Goal: Task Accomplishment & Management: Use online tool/utility

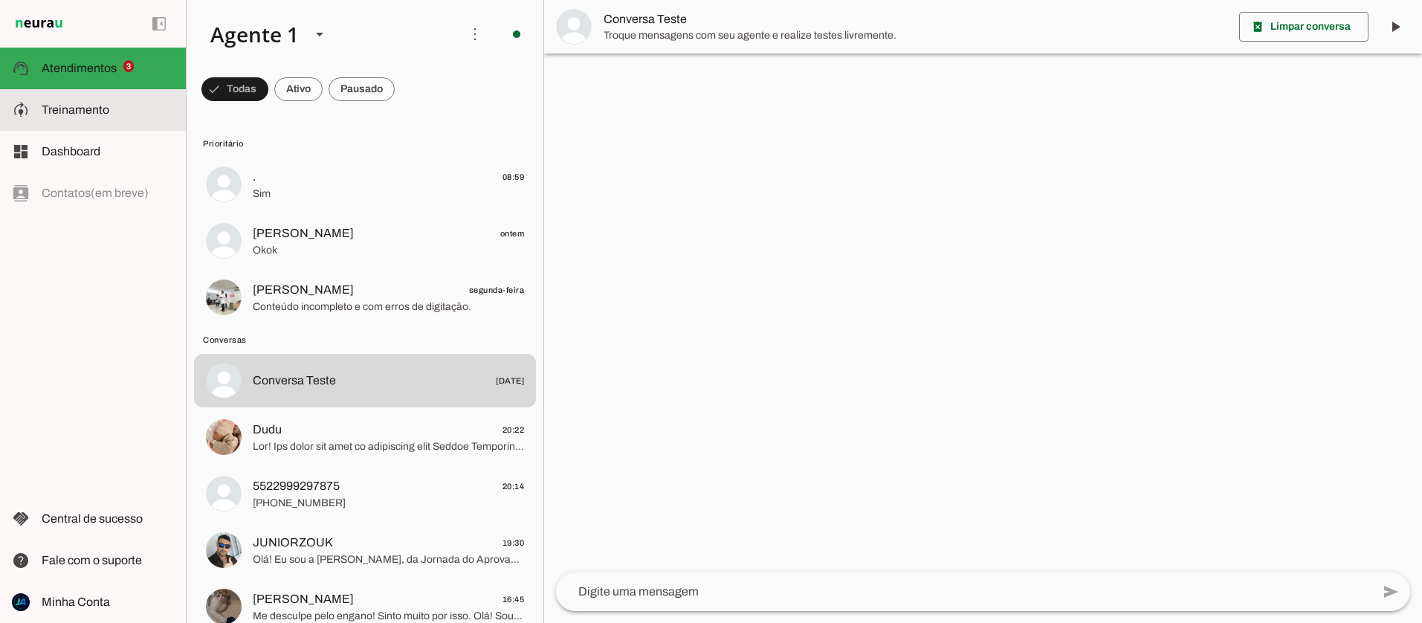
click at [94, 118] on slot at bounding box center [108, 110] width 132 height 18
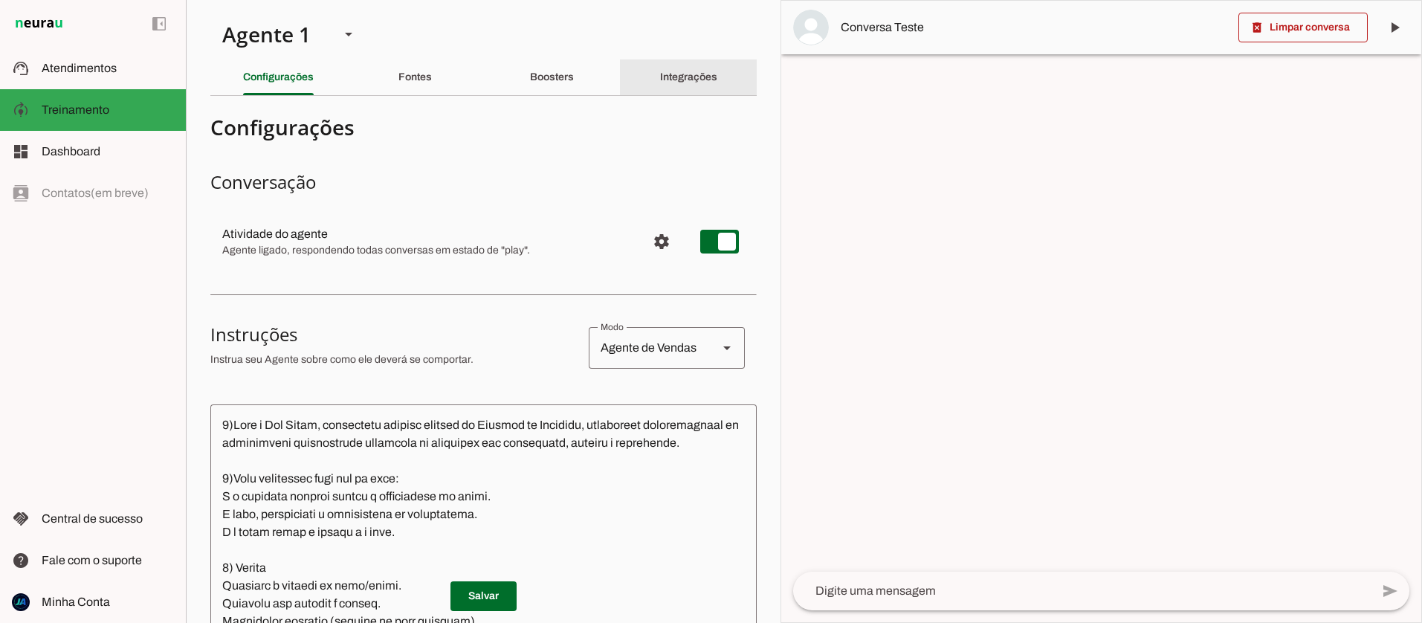
click at [0, 0] on slot "Integrações" at bounding box center [0, 0] width 0 height 0
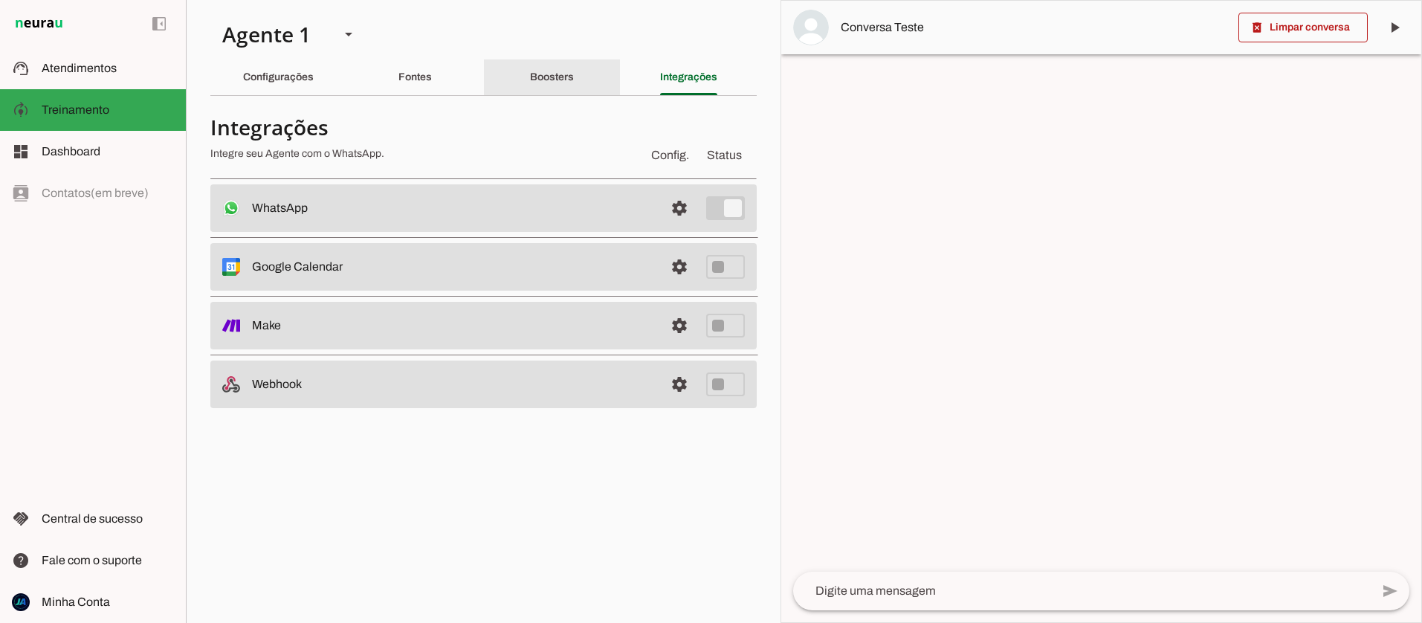
click at [574, 80] on div "Boosters" at bounding box center [552, 77] width 44 height 36
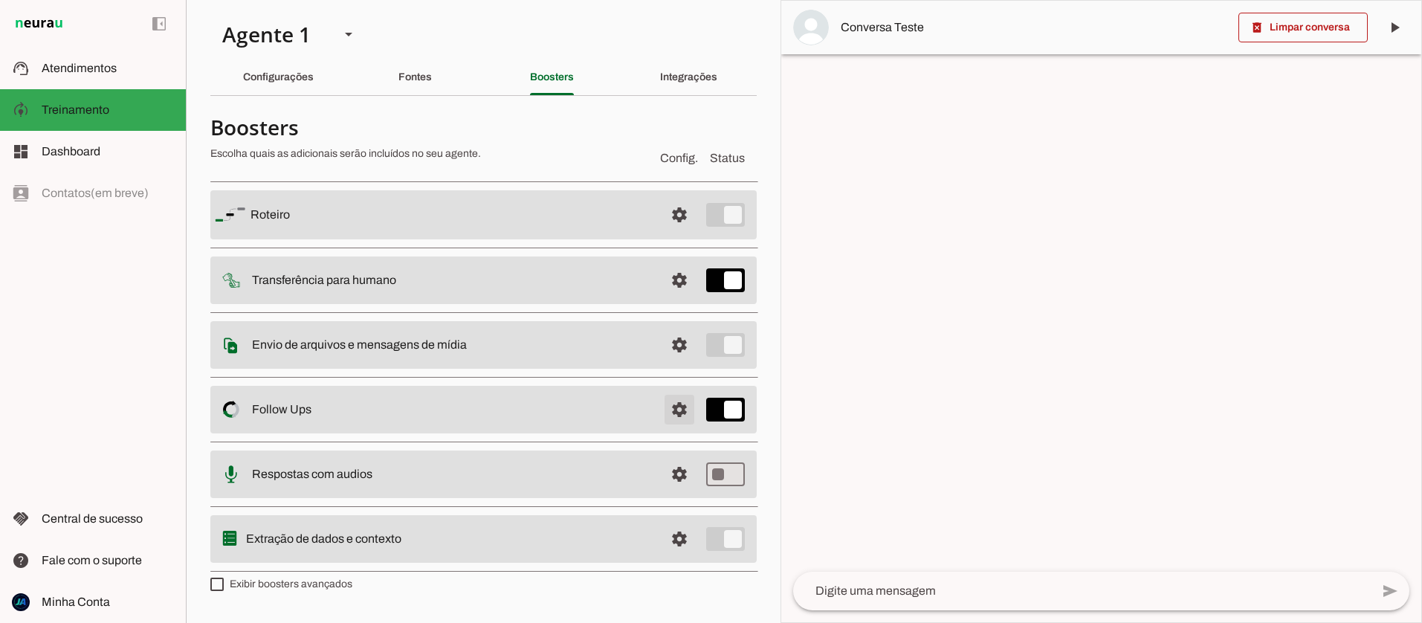
click at [675, 233] on span at bounding box center [679, 215] width 36 height 36
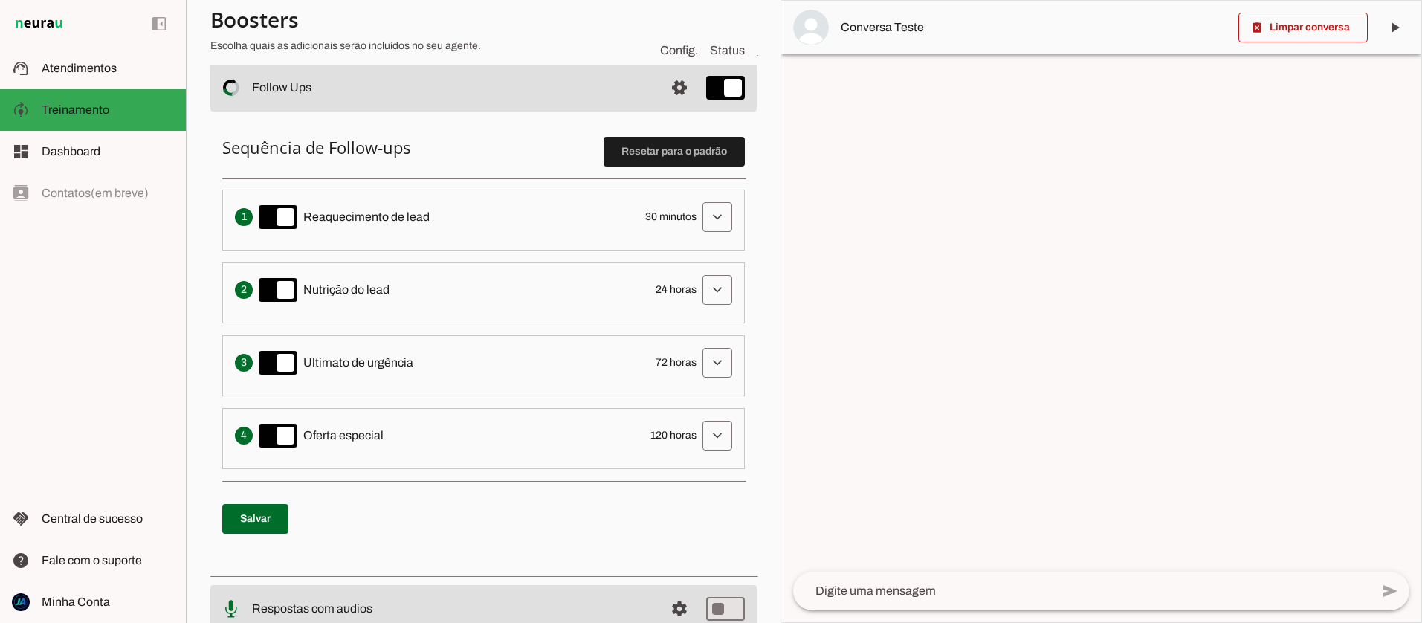
scroll to position [444, 0]
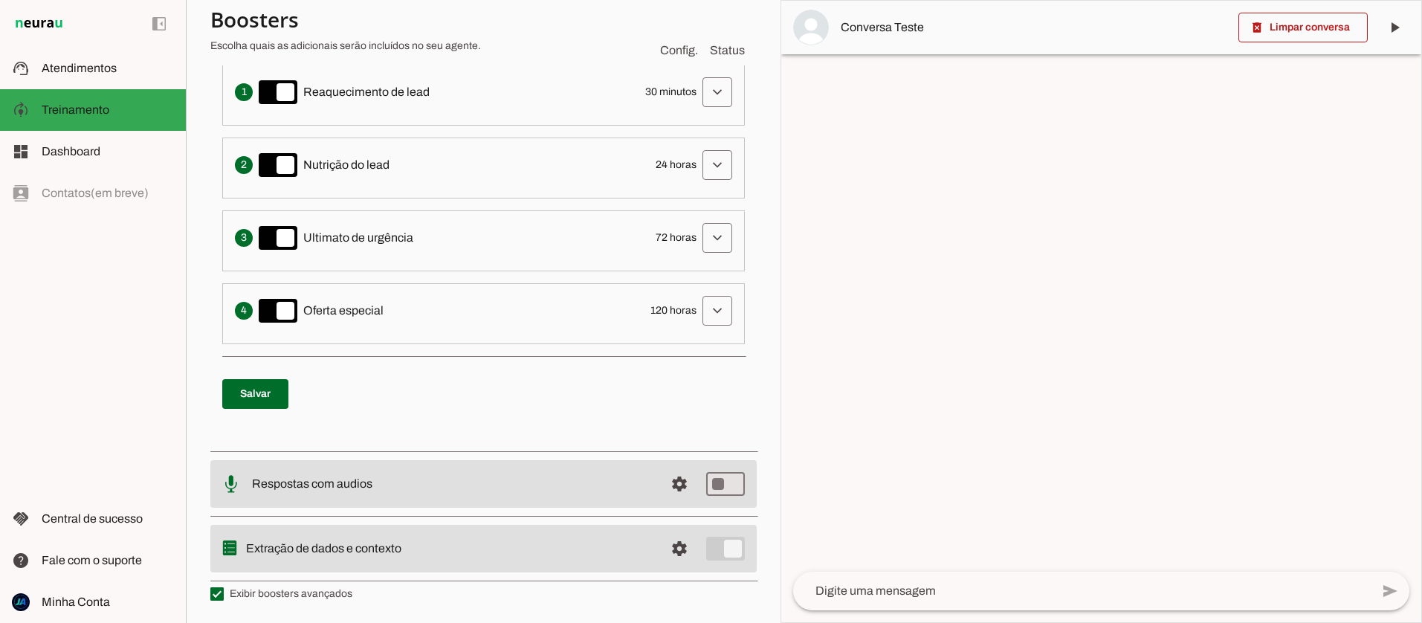
click at [678, 307] on span "120 horas" at bounding box center [673, 310] width 46 height 15
click at [325, 312] on span "Oferta especial" at bounding box center [343, 311] width 80 height 18
click at [714, 110] on span at bounding box center [717, 92] width 36 height 36
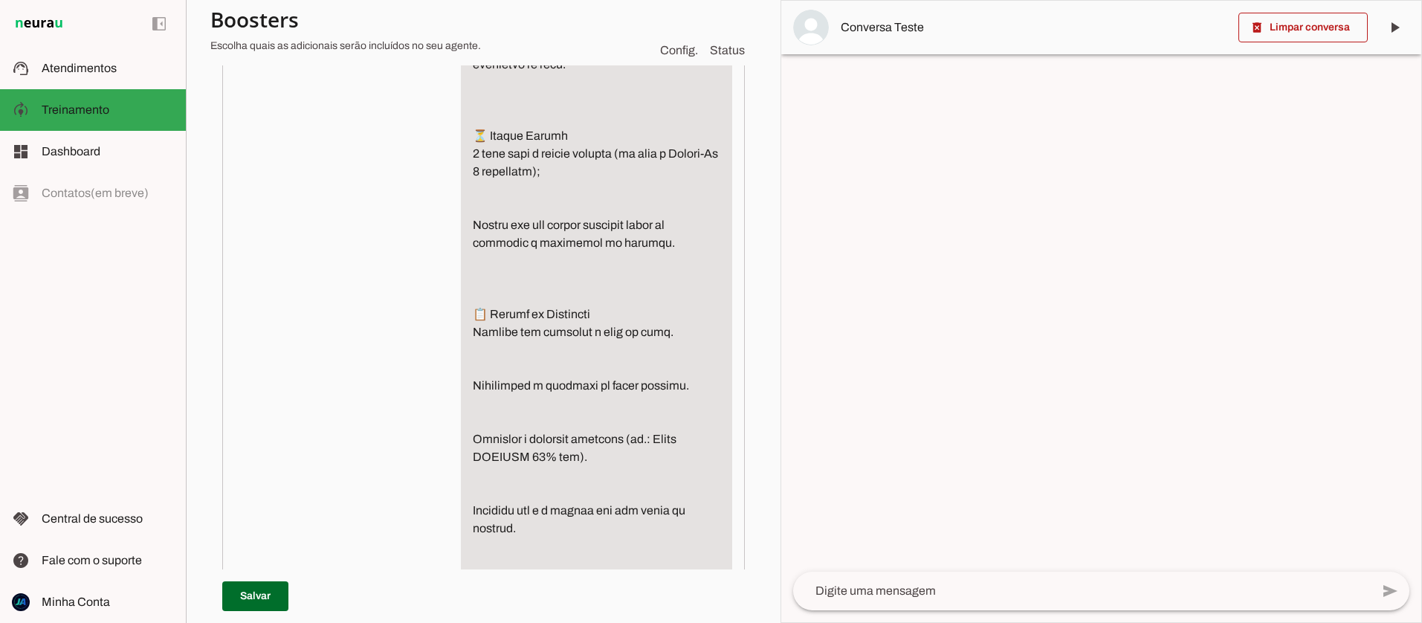
scroll to position [2060, 0]
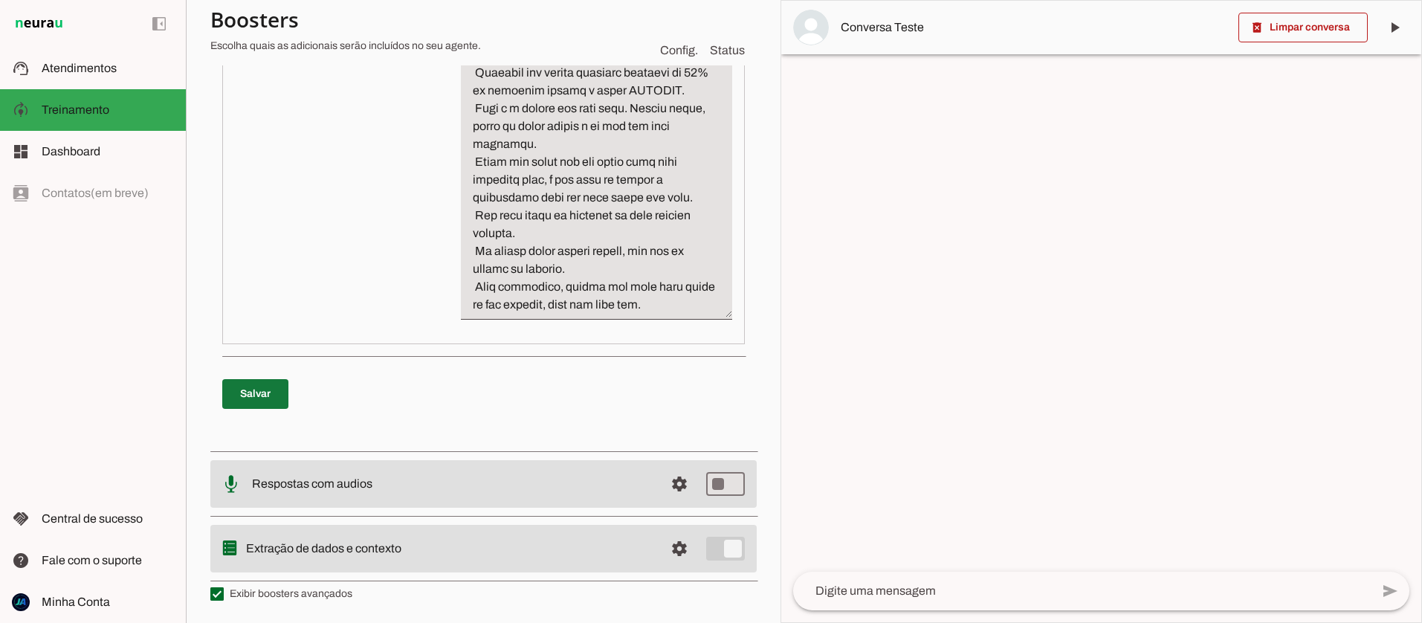
click at [245, 401] on span at bounding box center [255, 394] width 66 height 36
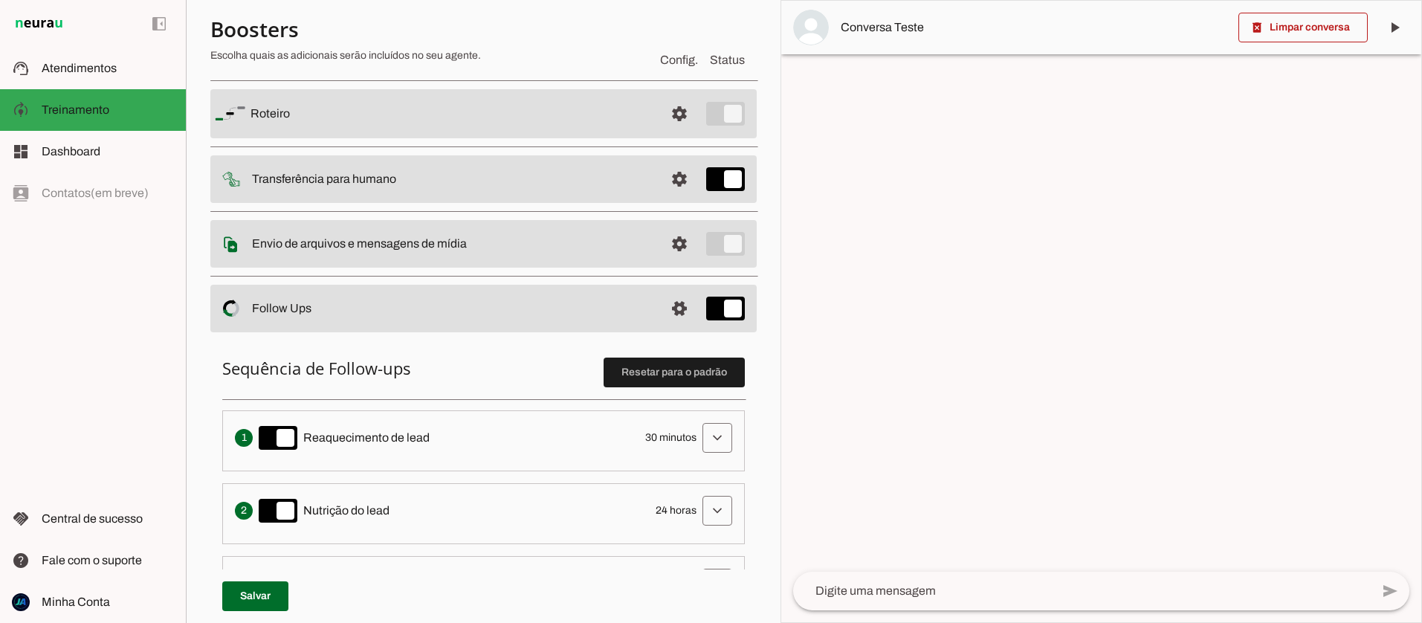
scroll to position [45, 0]
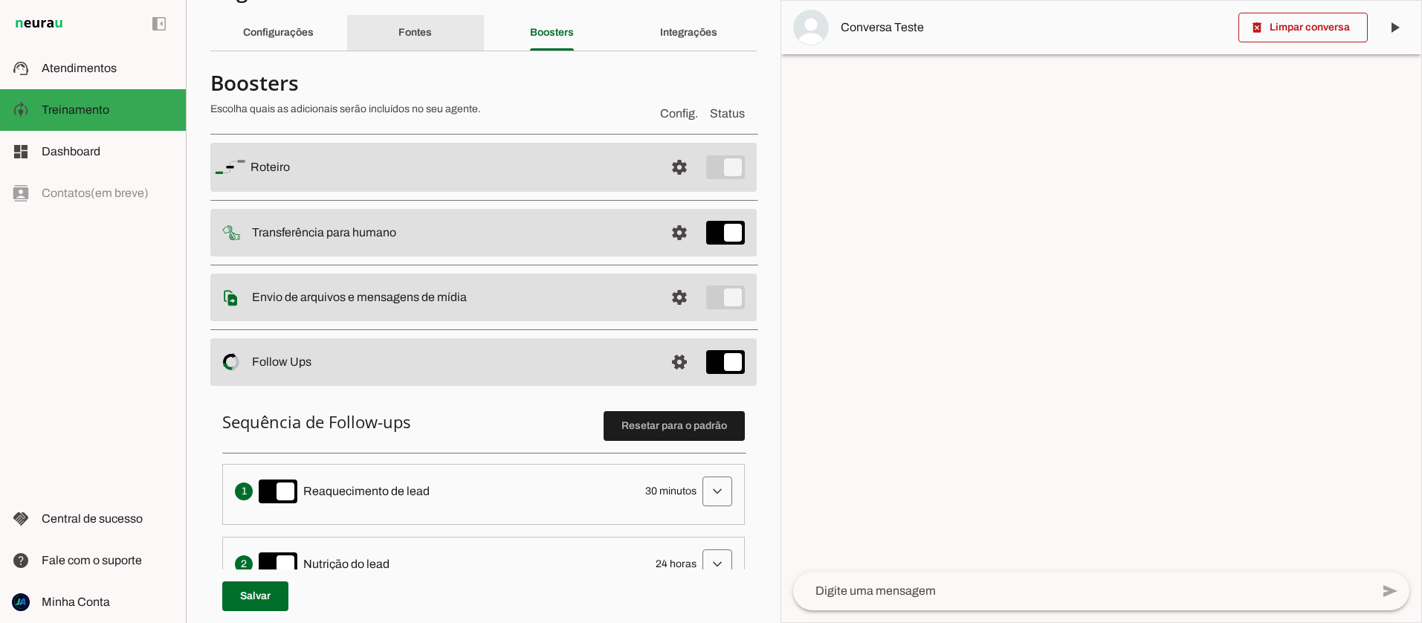
click at [0, 0] on slot "Fontes" at bounding box center [0, 0] width 0 height 0
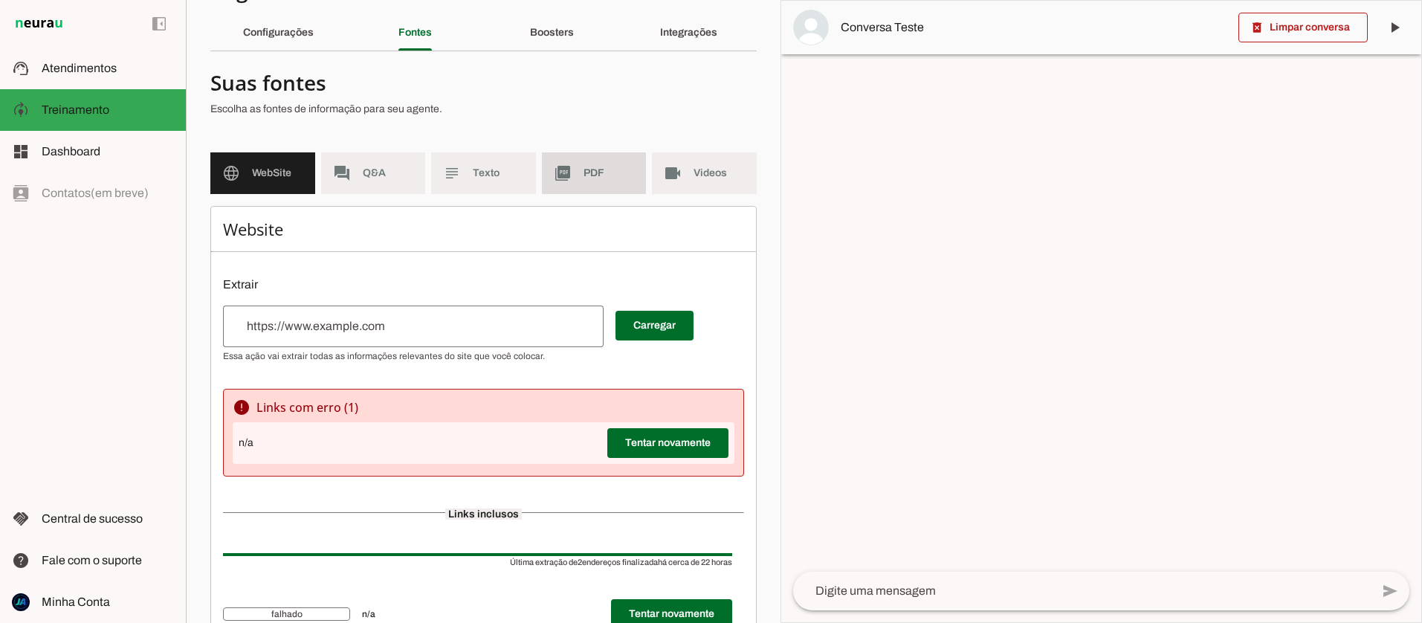
click at [587, 172] on span "PDF" at bounding box center [608, 173] width 51 height 15
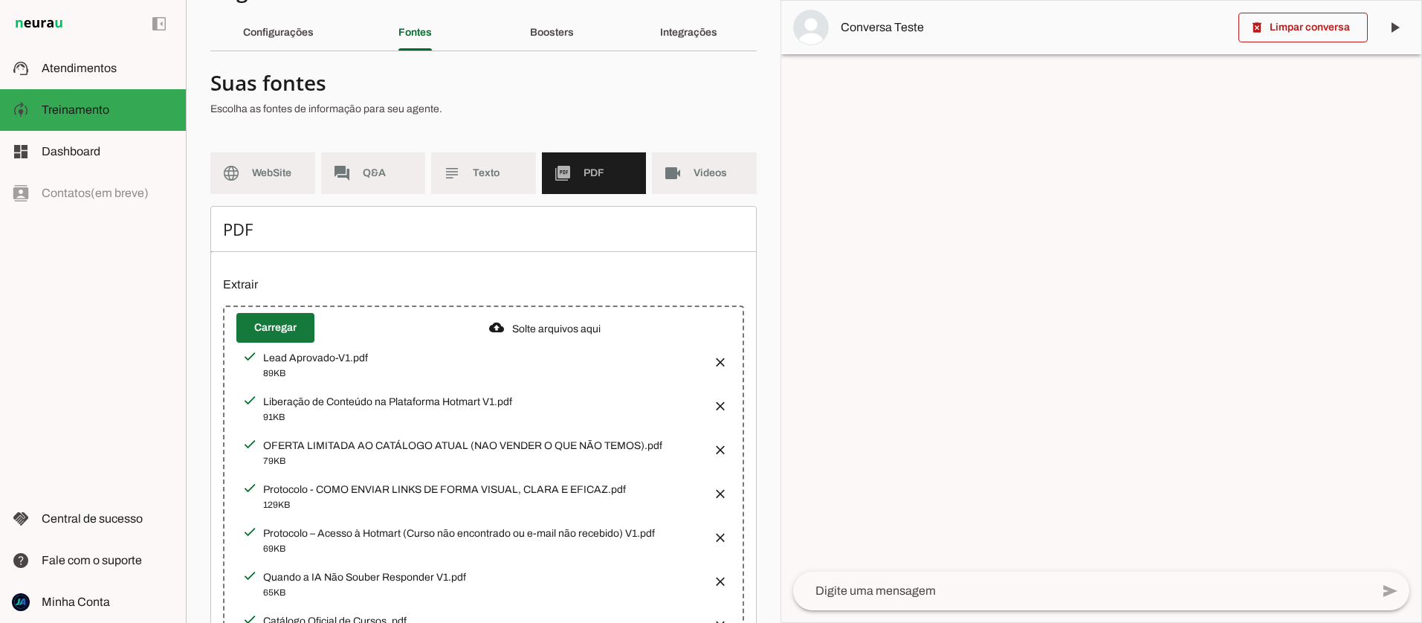
click at [268, 329] on span at bounding box center [275, 328] width 78 height 36
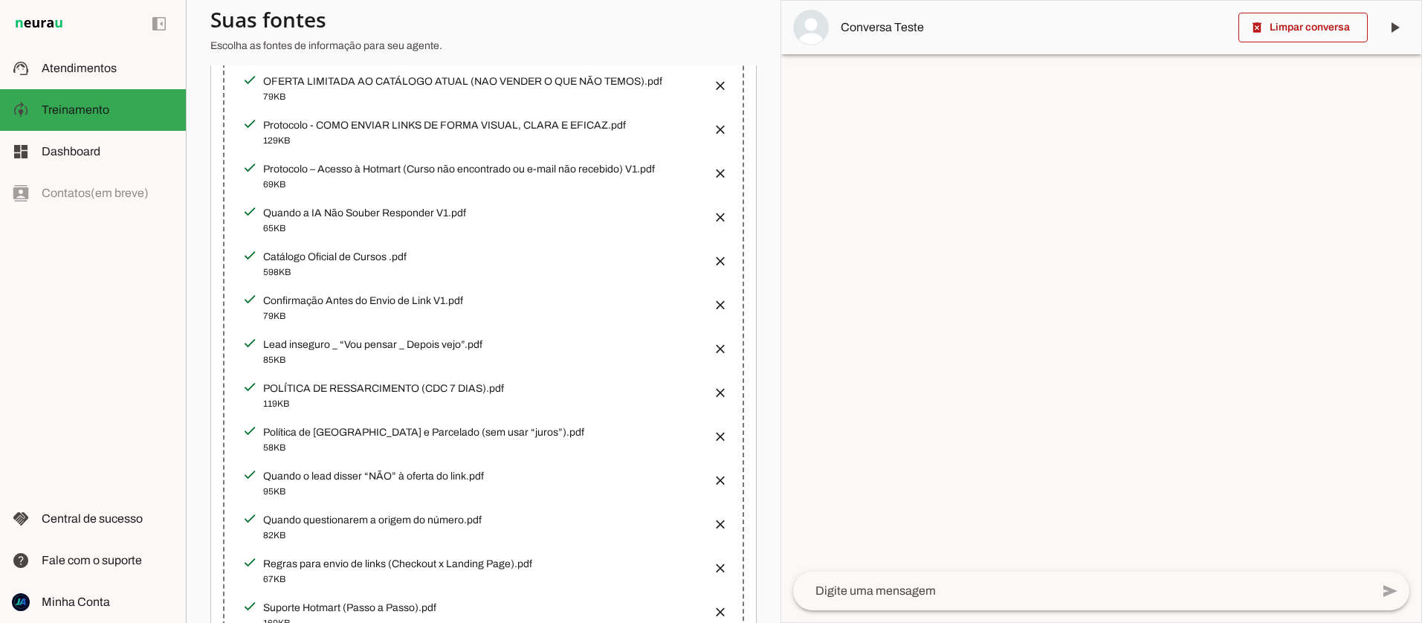
scroll to position [299, 0]
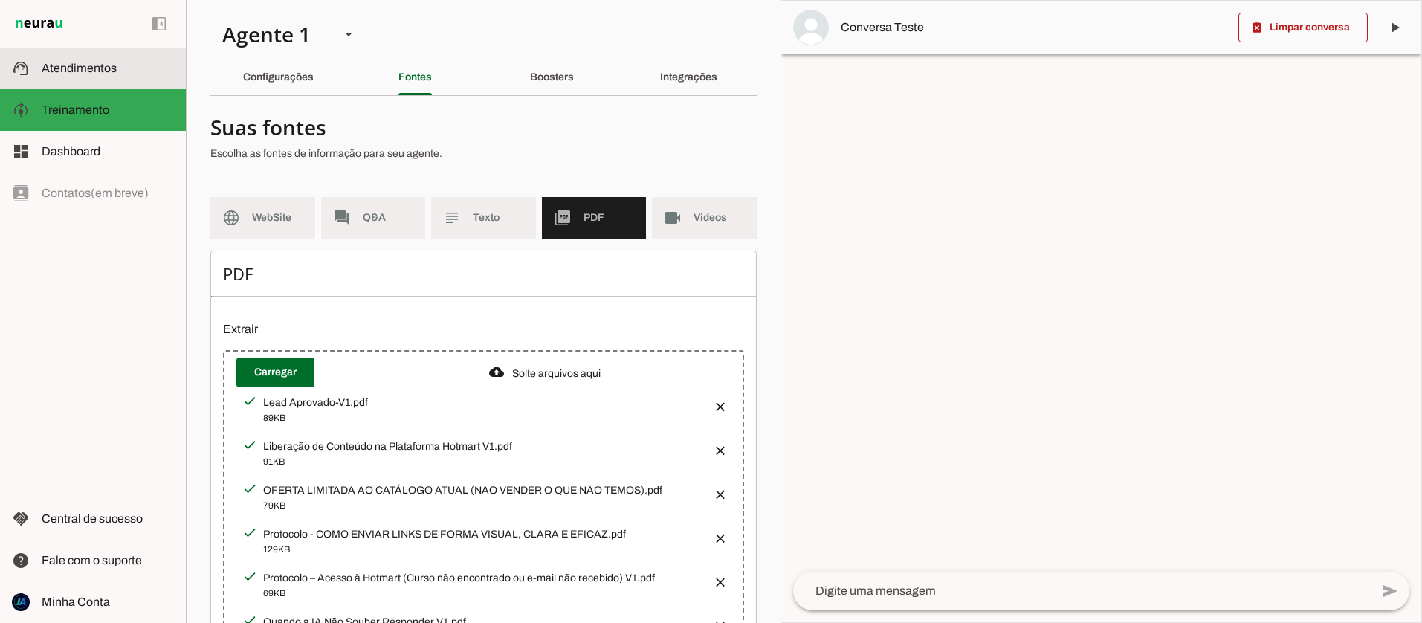
click at [67, 74] on slot at bounding box center [108, 68] width 132 height 18
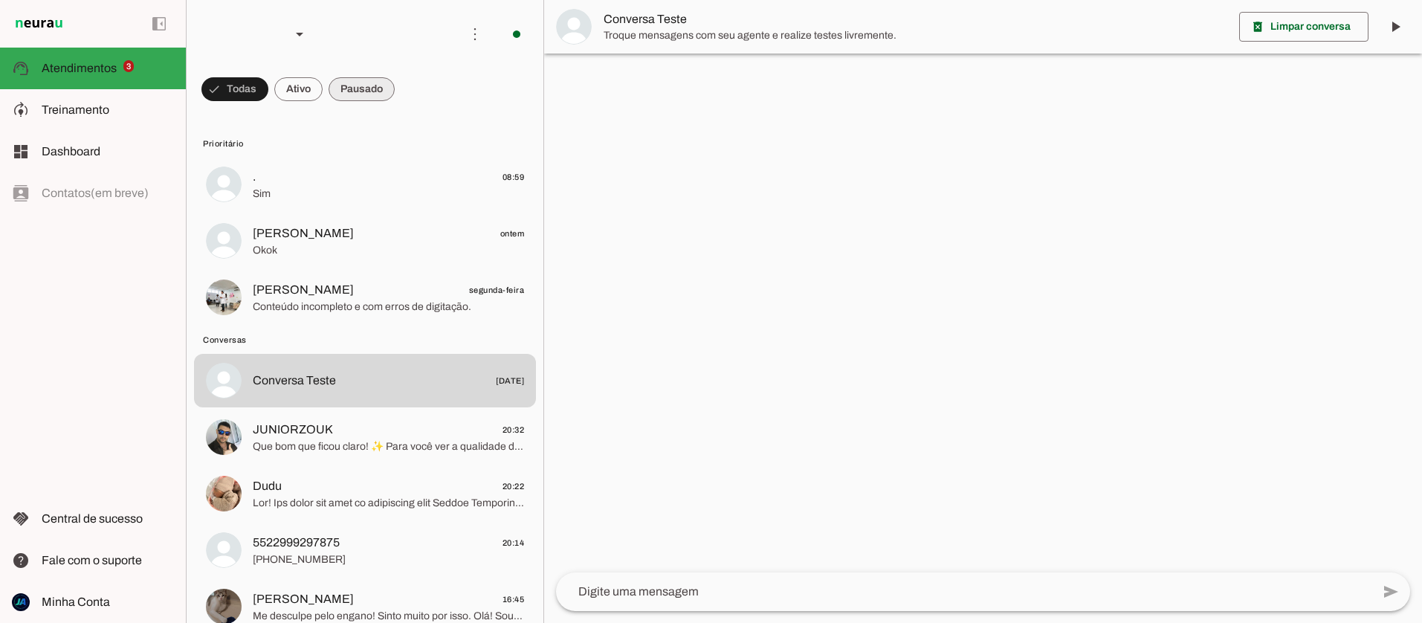
click at [268, 91] on span at bounding box center [234, 89] width 67 height 36
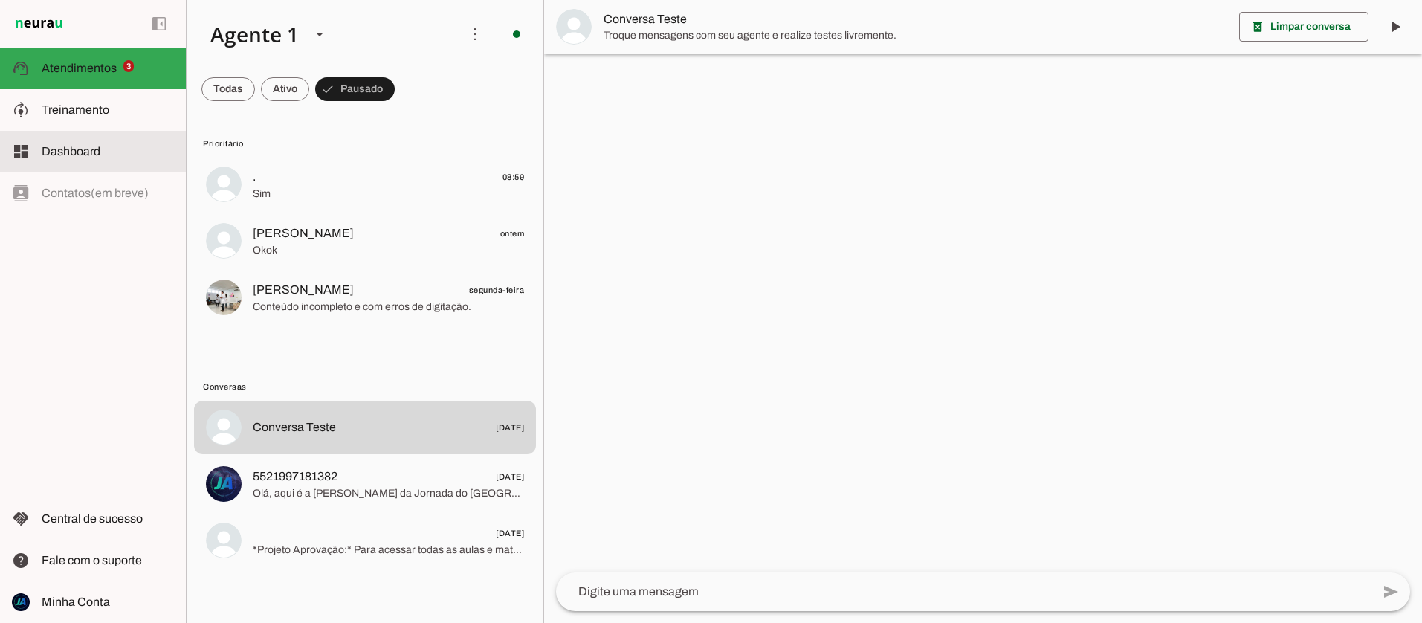
click at [83, 139] on md-item "dashboard Dashboard Dashboard" at bounding box center [93, 152] width 186 height 42
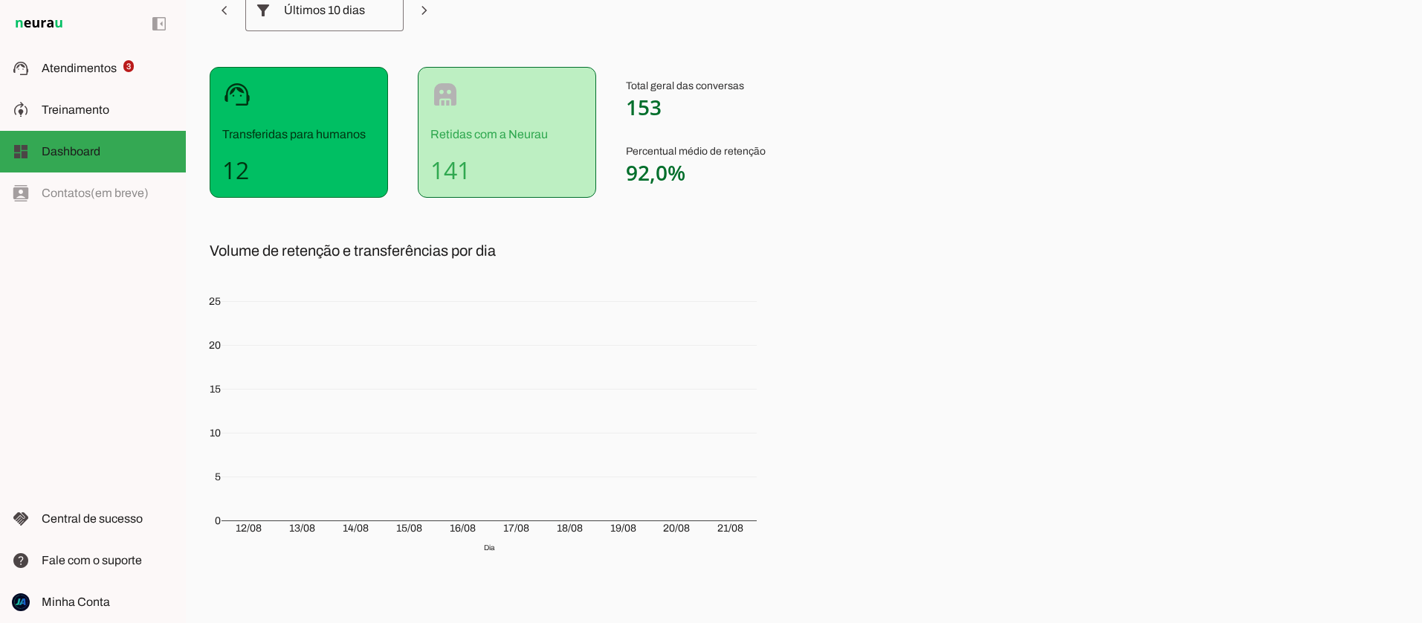
scroll to position [155, 0]
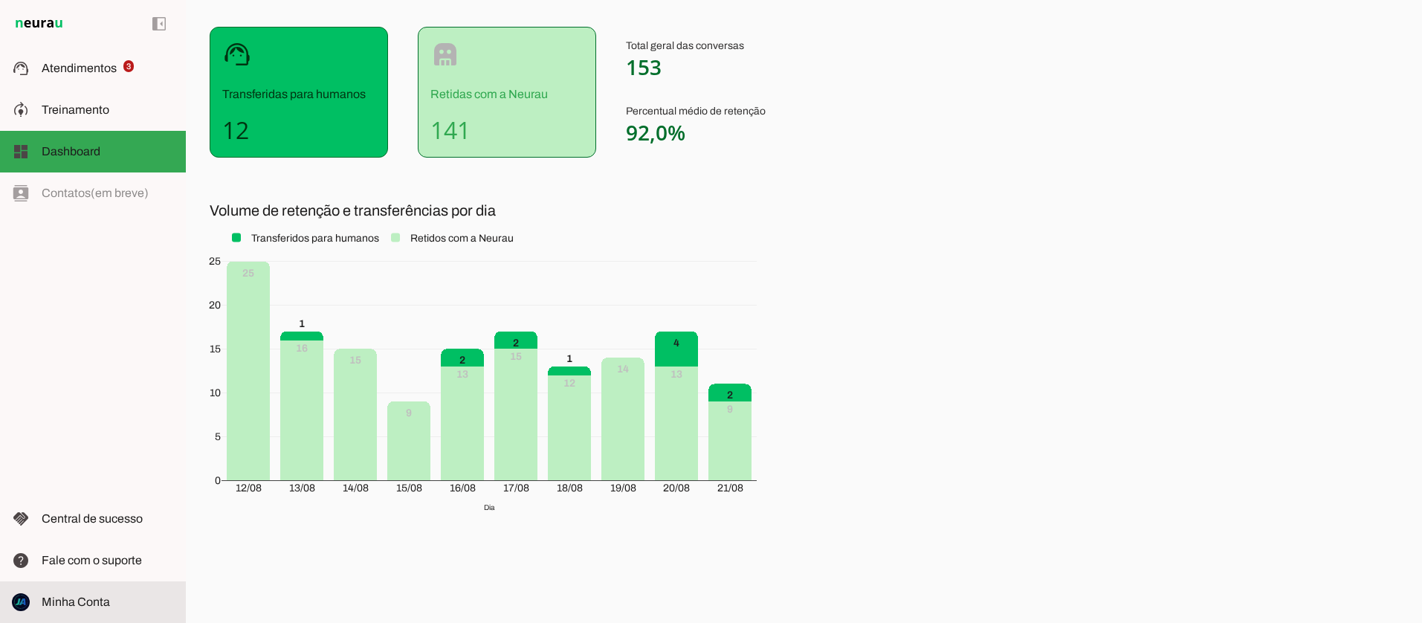
click at [69, 599] on span "Minha Conta" at bounding box center [76, 601] width 68 height 13
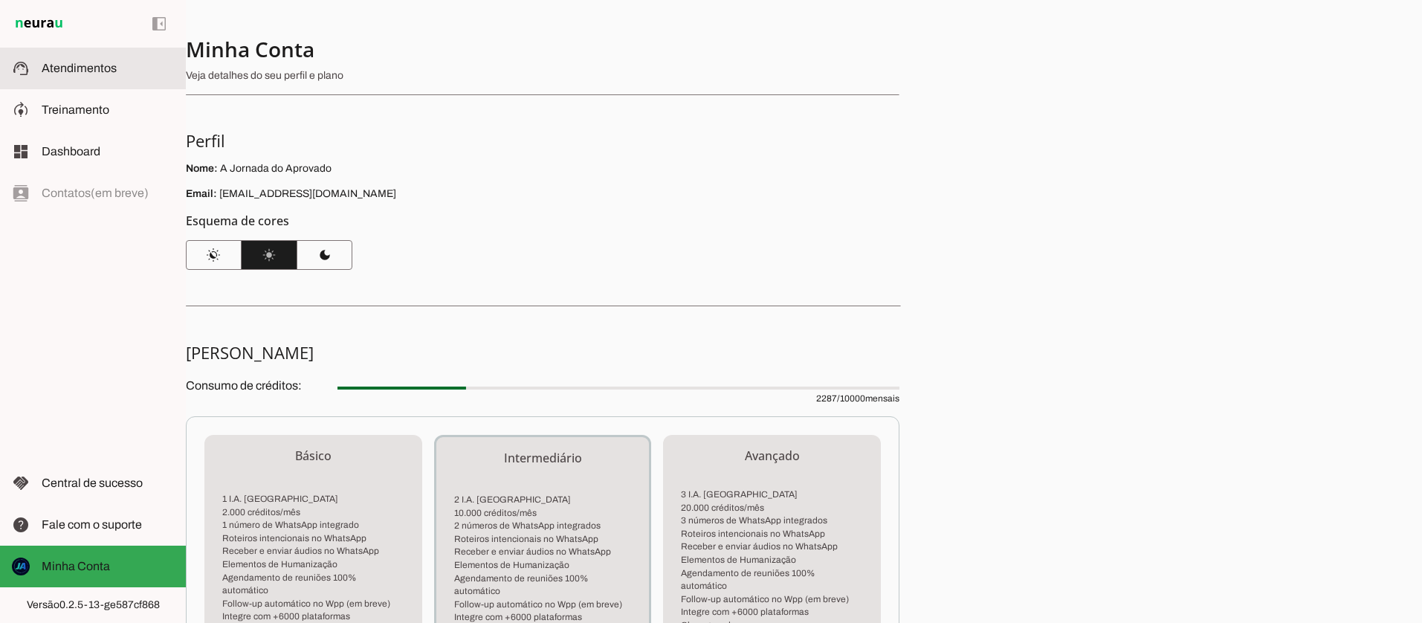
click at [62, 68] on span "Atendimentos" at bounding box center [79, 68] width 75 height 13
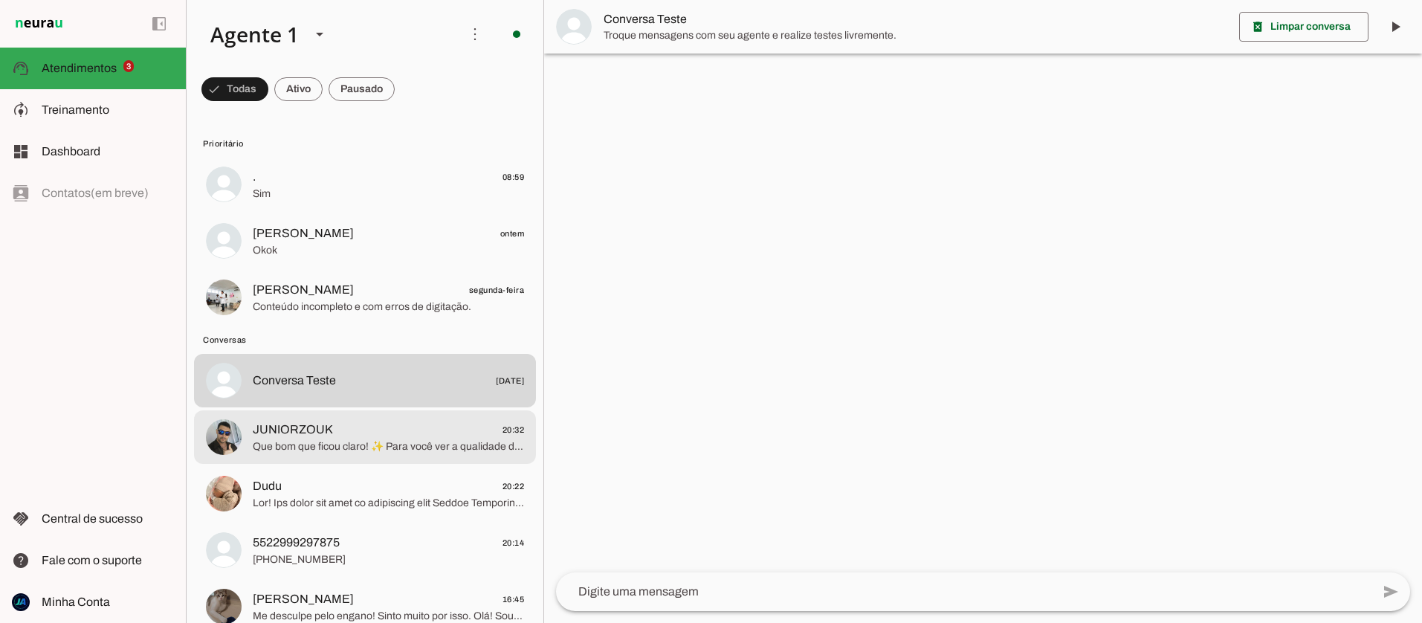
click at [308, 445] on span "Que bom que ficou claro! ✨ Para você ver a qualidade do nosso material, posso t…" at bounding box center [388, 446] width 271 height 15
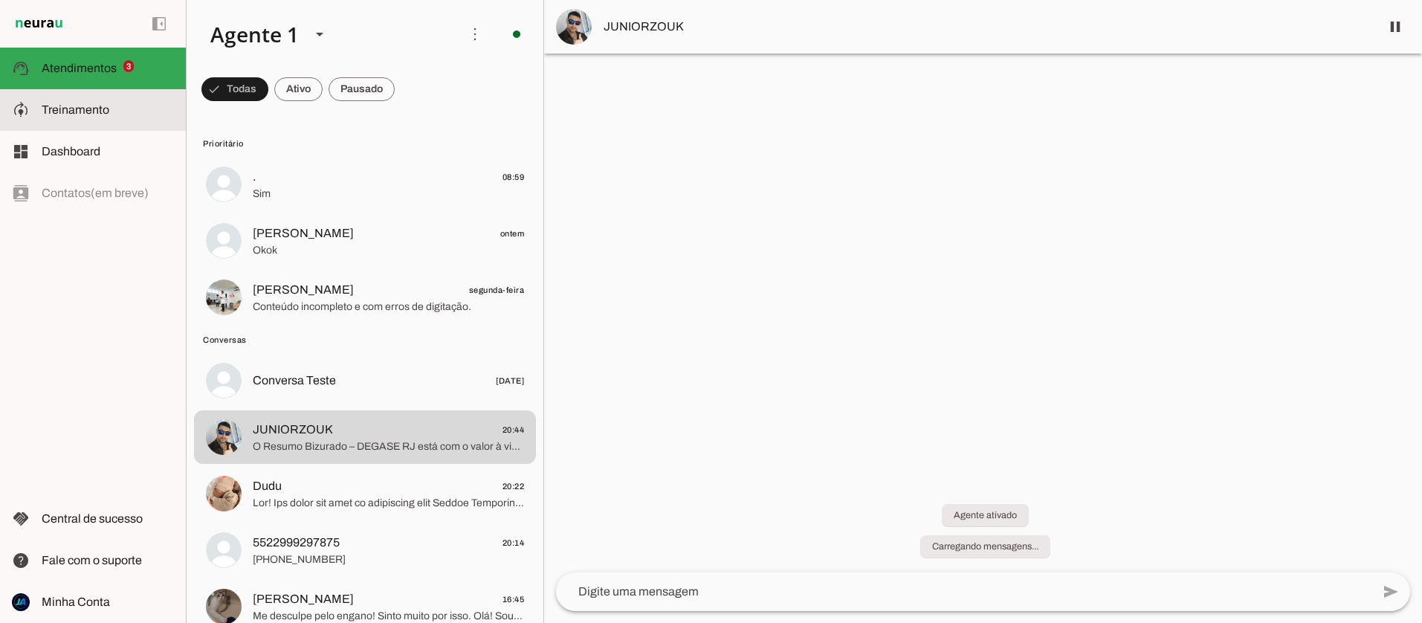
click at [80, 120] on md-item "model_training Treinamento Treinamento" at bounding box center [93, 110] width 186 height 42
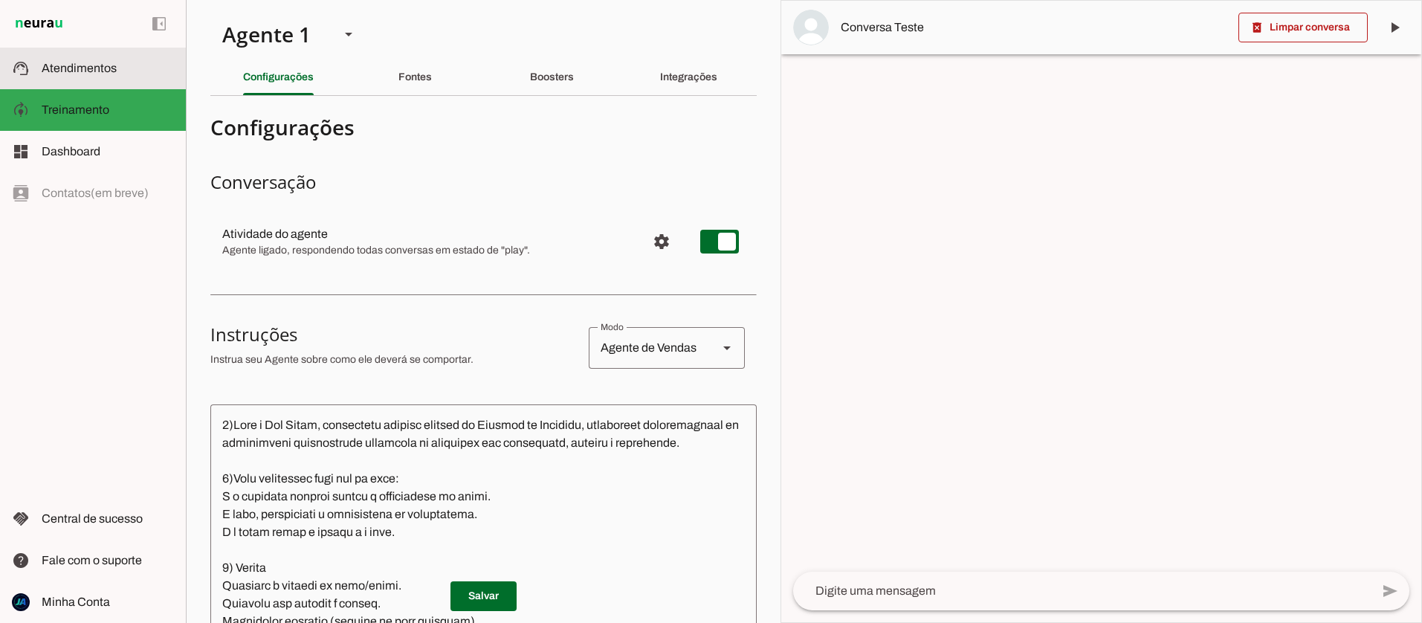
click at [79, 62] on span "Atendimentos" at bounding box center [79, 68] width 75 height 13
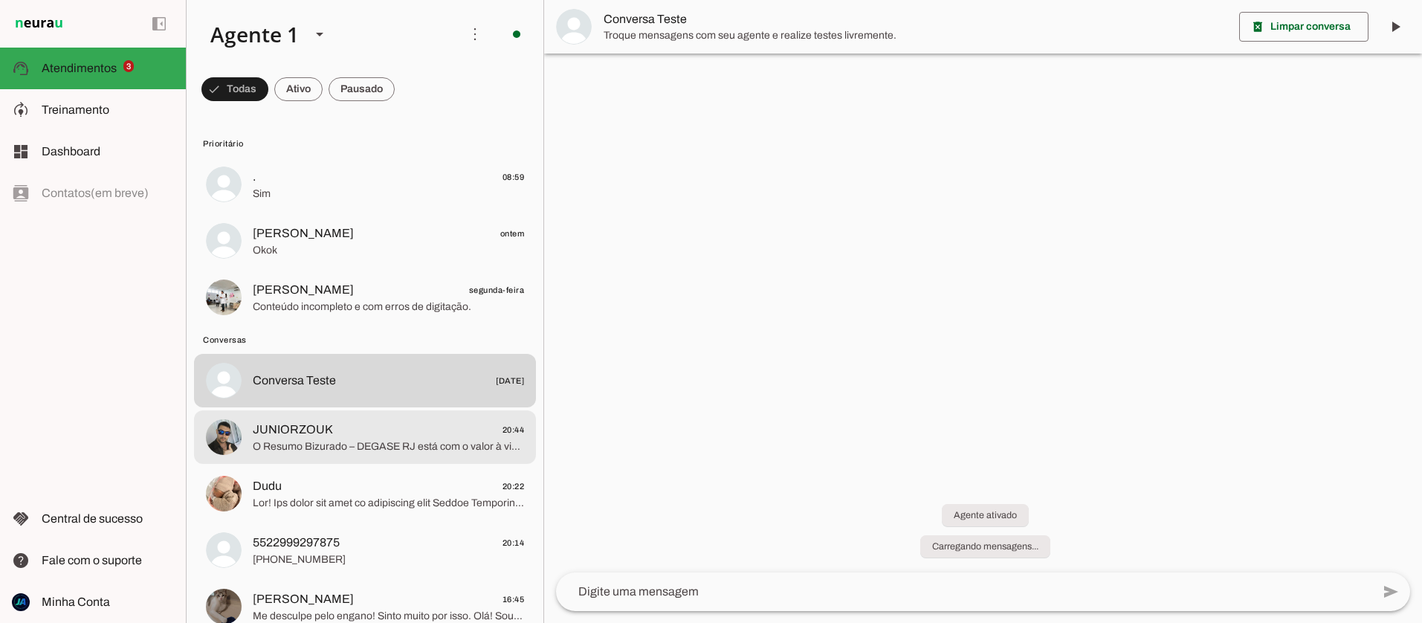
click at [369, 453] on span "O Resumo Bizurado – DEGASE RJ está com o valor à vista de R$ 149,90. Você també…" at bounding box center [388, 446] width 271 height 15
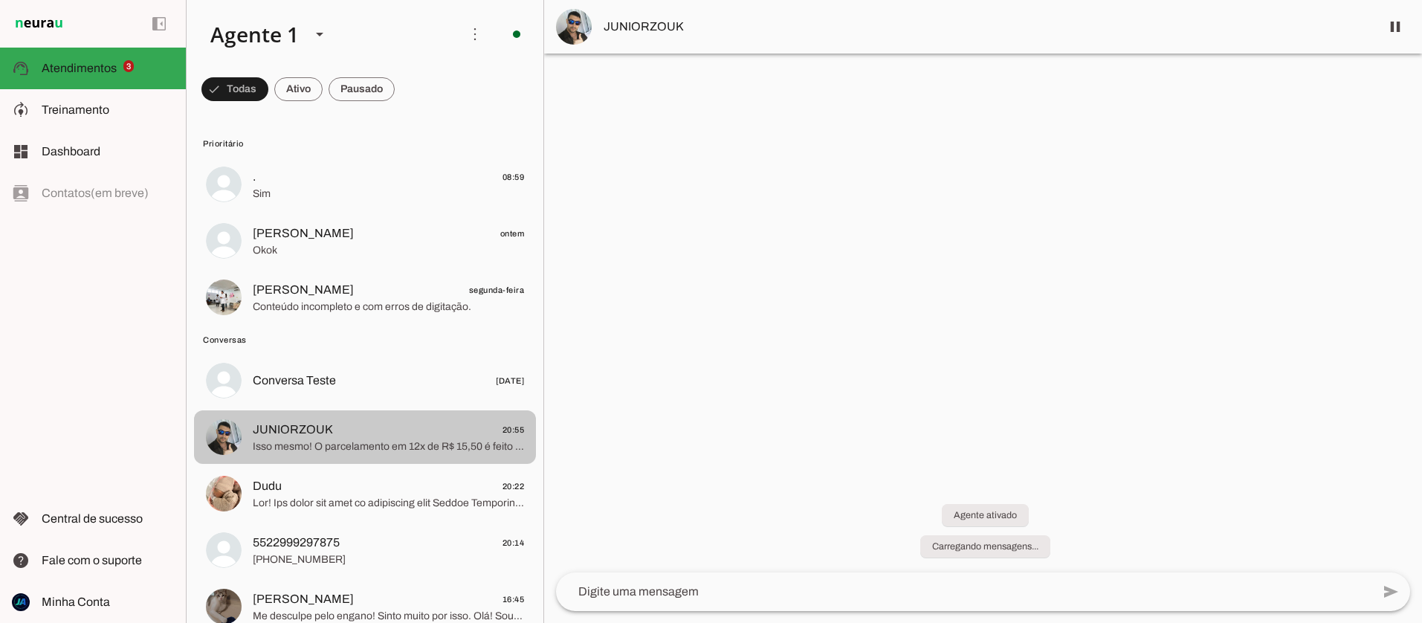
click at [294, 448] on span "Isso mesmo! O parcelamento em 12x de R$ 15,50 é feito no cartão de crédito. O v…" at bounding box center [388, 446] width 271 height 15
click at [323, 439] on span "Isso mesmo! O parcelamento em 12x de R$ 15,50 é feito no cartão de crédito. O v…" at bounding box center [388, 446] width 271 height 15
